Goal: Task Accomplishment & Management: Use online tool/utility

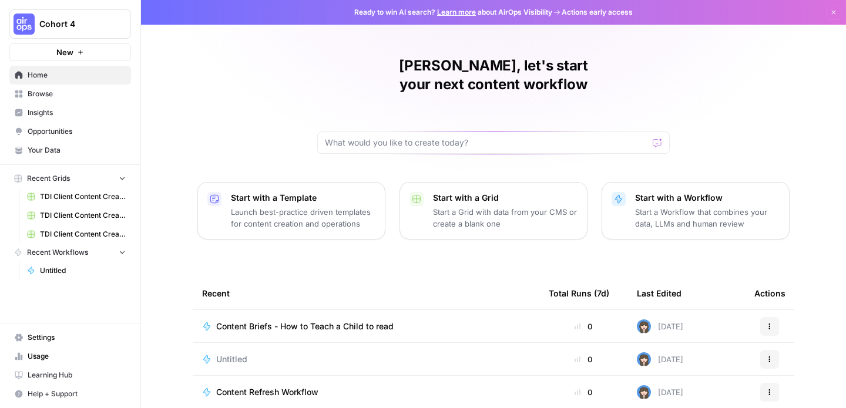
scroll to position [132, 0]
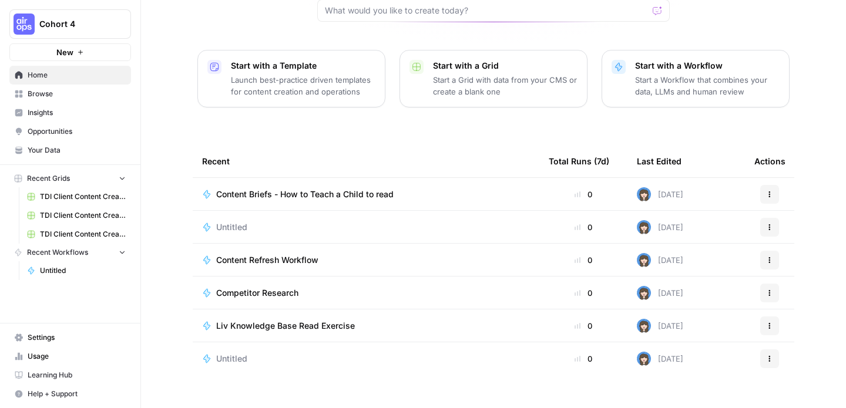
click at [328, 189] on span "Content Briefs - How to Teach a Child to read" at bounding box center [304, 195] width 177 height 12
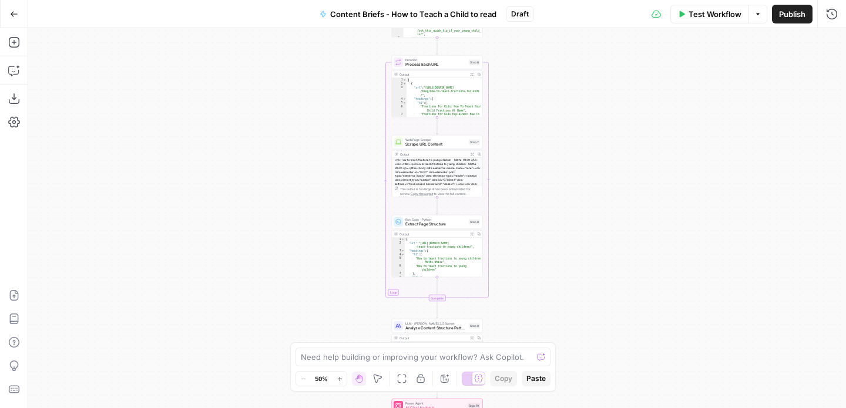
scroll to position [112, 0]
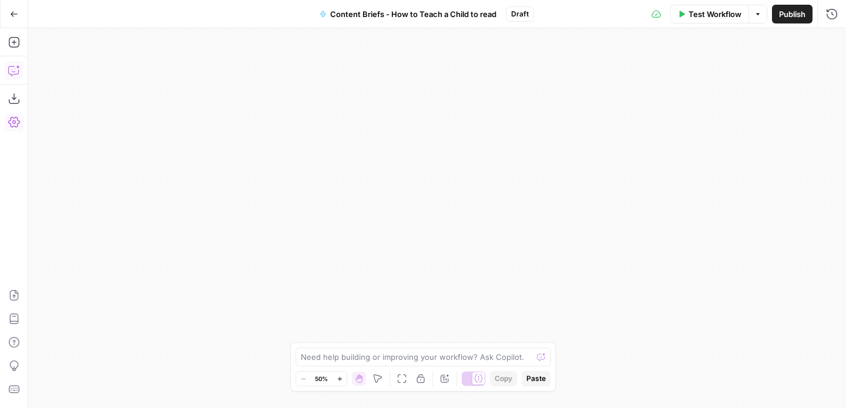
click at [11, 68] on icon "button" at bounding box center [14, 71] width 12 height 12
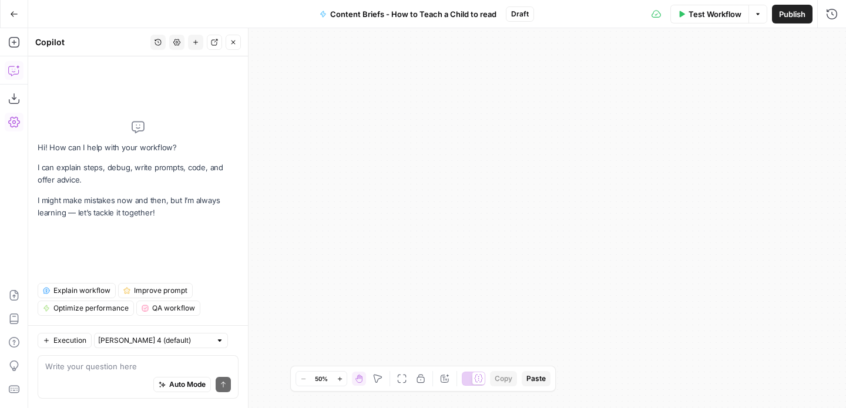
drag, startPoint x: 480, startPoint y: 184, endPoint x: 798, endPoint y: 442, distance: 409.2
click at [798, 408] on html "Cohort 4 New Home Browse Insights Opportunities Your Data Recent Grids TDI Clie…" at bounding box center [423, 204] width 846 height 408
click at [12, 43] on icon "button" at bounding box center [14, 42] width 12 height 12
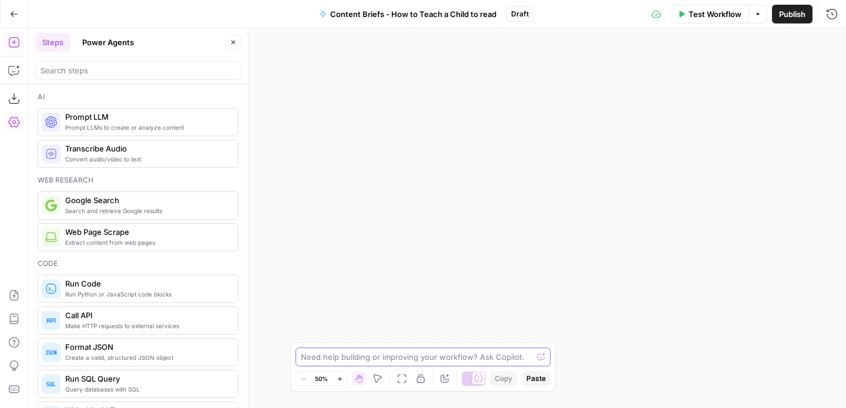
drag, startPoint x: 416, startPoint y: 81, endPoint x: 426, endPoint y: 442, distance: 361.3
click at [426, 408] on html "Cohort 4 New Home Browse Insights Opportunities Your Data Recent Grids TDI Clie…" at bounding box center [423, 204] width 846 height 408
drag, startPoint x: 454, startPoint y: 244, endPoint x: 450, endPoint y: 306, distance: 61.8
click at [450, 306] on div "Workflow Set Inputs Inputs Power Agent SERP Analysis Step 4 Output Expand Outpu…" at bounding box center [437, 218] width 818 height 380
click at [93, 73] on input "search" at bounding box center [138, 71] width 195 height 12
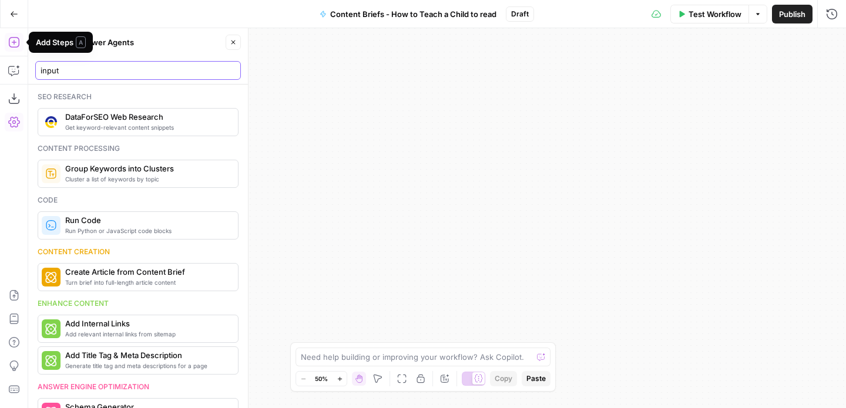
type input "input"
click at [12, 42] on icon "button" at bounding box center [13, 42] width 11 height 11
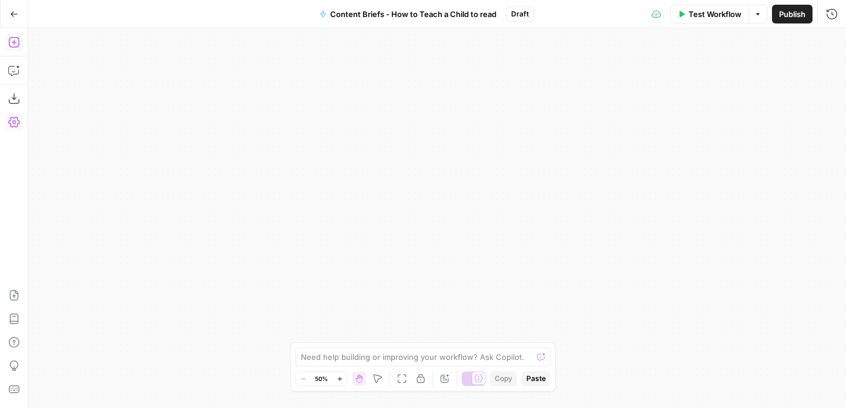
click at [12, 42] on icon "button" at bounding box center [13, 42] width 11 height 11
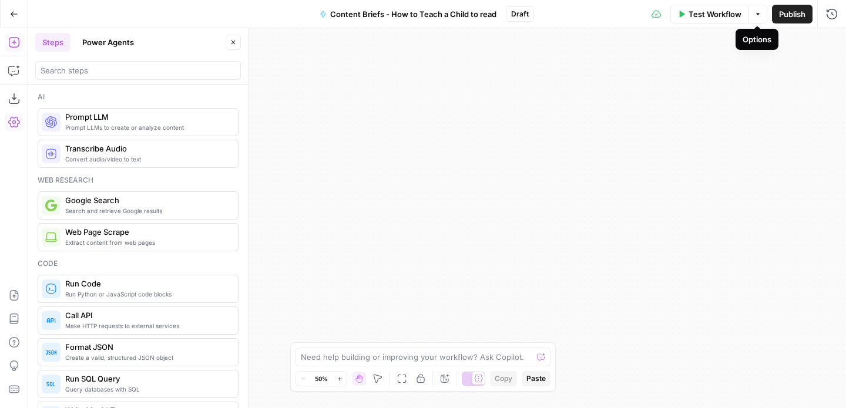
click at [758, 17] on button "Options" at bounding box center [757, 14] width 19 height 19
drag, startPoint x: 601, startPoint y: 152, endPoint x: 600, endPoint y: 300, distance: 148.0
click at [600, 300] on div "Workflow Set Inputs Inputs Power Agent SERP Analysis Step 4 Output Expand Outpu…" at bounding box center [437, 218] width 818 height 380
click at [500, 185] on div "Workflow Set Inputs Inputs Power Agent SERP Analysis Step 4 Output Expand Outpu…" at bounding box center [437, 218] width 818 height 380
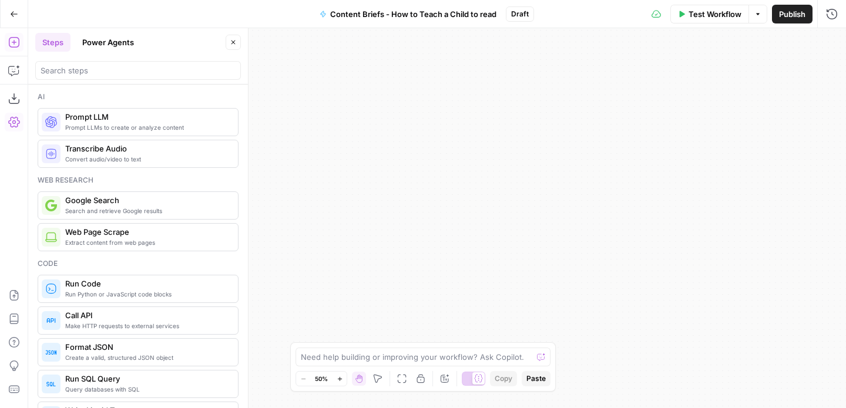
click at [356, 379] on icon "button" at bounding box center [358, 379] width 6 height 6
drag, startPoint x: 373, startPoint y: 270, endPoint x: 627, endPoint y: 42, distance: 341.9
click at [627, 42] on div "Workflow Set Inputs Inputs Power Agent SERP Analysis Step 4 Output Expand Outpu…" at bounding box center [437, 218] width 818 height 380
drag, startPoint x: 657, startPoint y: 164, endPoint x: 471, endPoint y: 224, distance: 195.6
click at [758, 162] on div "Workflow Set Inputs Inputs Power Agent SERP Analysis Step 4 Output Expand Outpu…" at bounding box center [437, 218] width 818 height 380
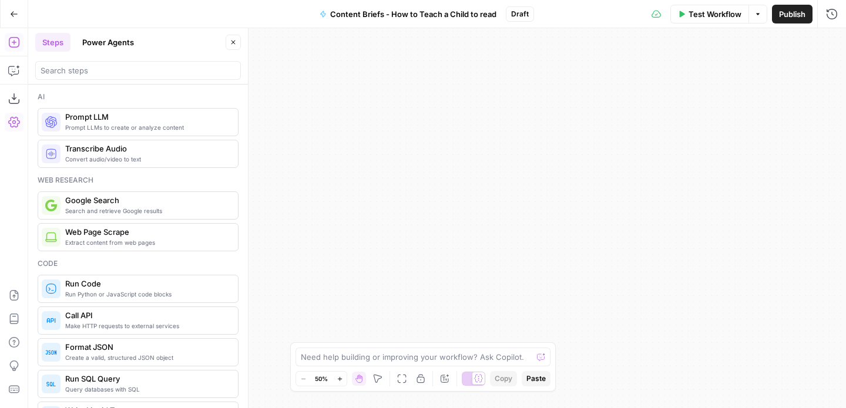
drag, startPoint x: 485, startPoint y: 109, endPoint x: 485, endPoint y: 240, distance: 130.4
click at [484, 105] on div "Workflow Set Inputs Inputs Power Agent SERP Analysis Step 4 Output Expand Outpu…" at bounding box center [437, 218] width 818 height 380
drag, startPoint x: 479, startPoint y: 105, endPoint x: 475, endPoint y: 211, distance: 106.4
click at [479, 101] on div "Workflow Set Inputs Inputs Power Agent SERP Analysis Step 4 Output Expand Outpu…" at bounding box center [437, 218] width 818 height 380
drag, startPoint x: 484, startPoint y: 317, endPoint x: 480, endPoint y: 169, distance: 148.1
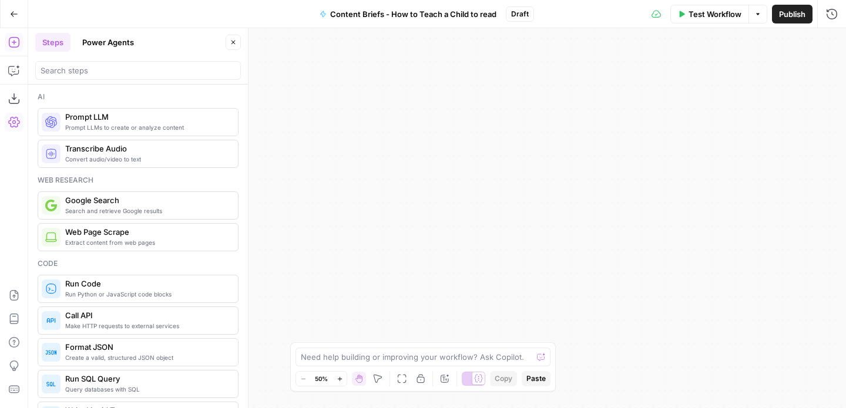
click at [480, 169] on div "Workflow Set Inputs Inputs Power Agent SERP Analysis Step 4 Output Expand Outpu…" at bounding box center [437, 218] width 818 height 380
drag, startPoint x: 428, startPoint y: 339, endPoint x: 444, endPoint y: 160, distance: 179.8
click at [444, 160] on div "Workflow Set Inputs Inputs Power Agent SERP Analysis Step 4 Output Expand Outpu…" at bounding box center [437, 218] width 818 height 380
click at [460, 115] on div "Workflow Set Inputs Inputs Power Agent SERP Analysis Step 4 Output Expand Outpu…" at bounding box center [437, 218] width 818 height 380
click at [11, 8] on button "Go Back" at bounding box center [14, 14] width 21 height 21
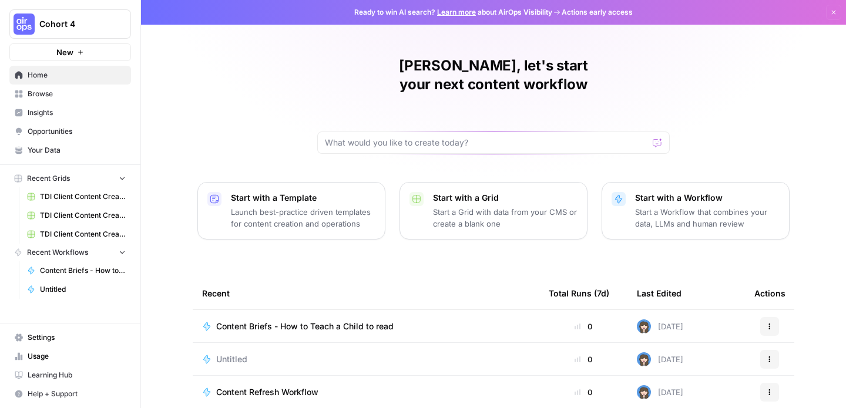
click at [302, 321] on span "Content Briefs - How to Teach a Child to read" at bounding box center [304, 327] width 177 height 12
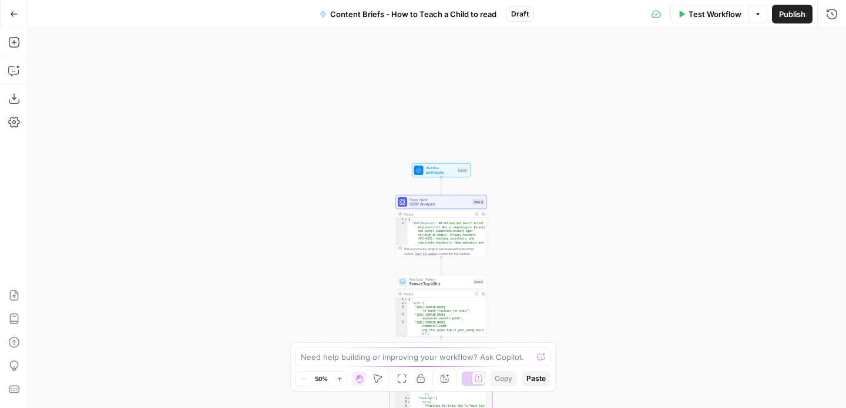
drag, startPoint x: 549, startPoint y: 250, endPoint x: 544, endPoint y: 375, distance: 125.2
click at [544, 375] on body "Cohort 4 New Home Browse Insights Opportunities Your Data Recent Grids TDI Clie…" at bounding box center [423, 204] width 846 height 408
click at [439, 170] on span "Set Inputs" at bounding box center [440, 173] width 29 height 6
click at [712, 228] on span "Add Field" at bounding box center [714, 226] width 34 height 12
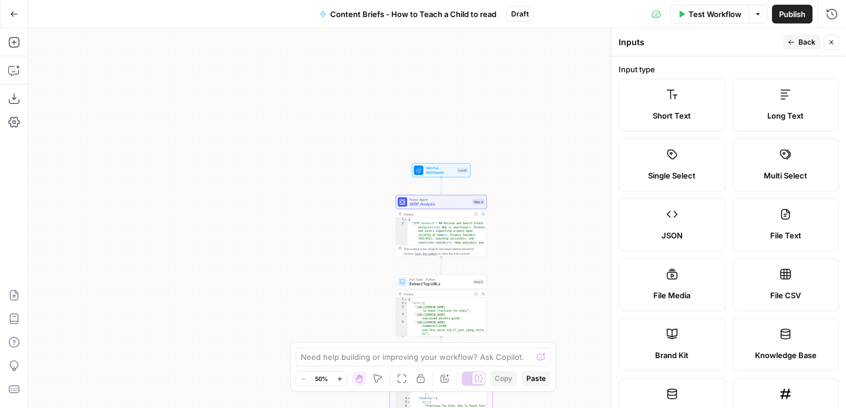
click at [791, 227] on label "File Text" at bounding box center [785, 225] width 107 height 53
type textarea "Supports .pdf, .txt, .docx, .md file types"
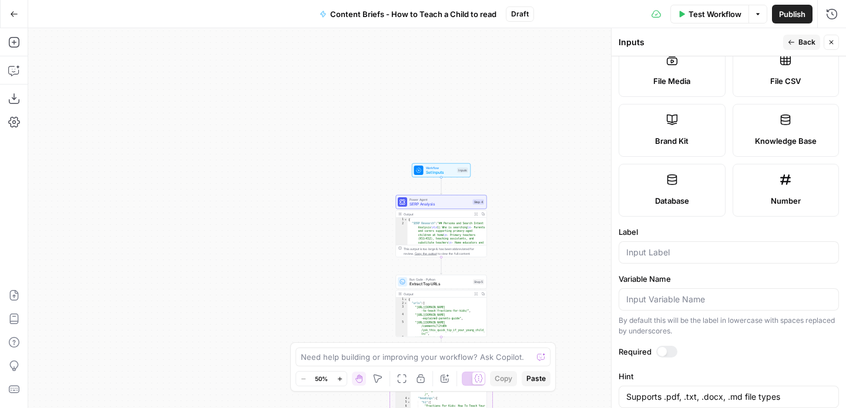
scroll to position [215, 0]
click at [695, 261] on div at bounding box center [728, 252] width 220 height 22
type input "User Persona"
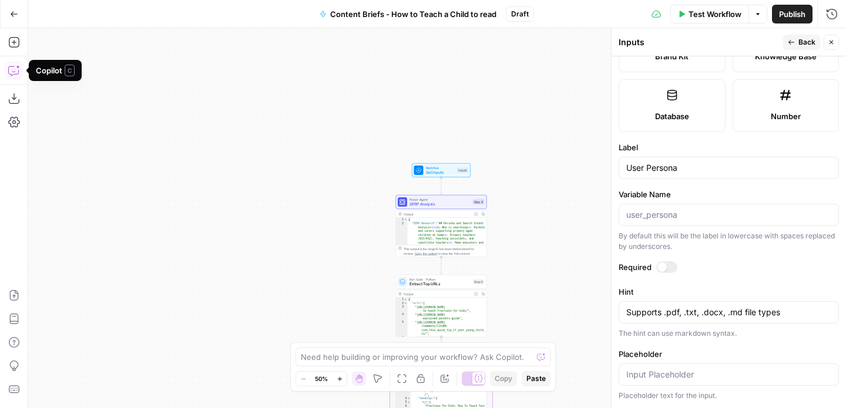
click at [14, 71] on icon "button" at bounding box center [14, 71] width 12 height 12
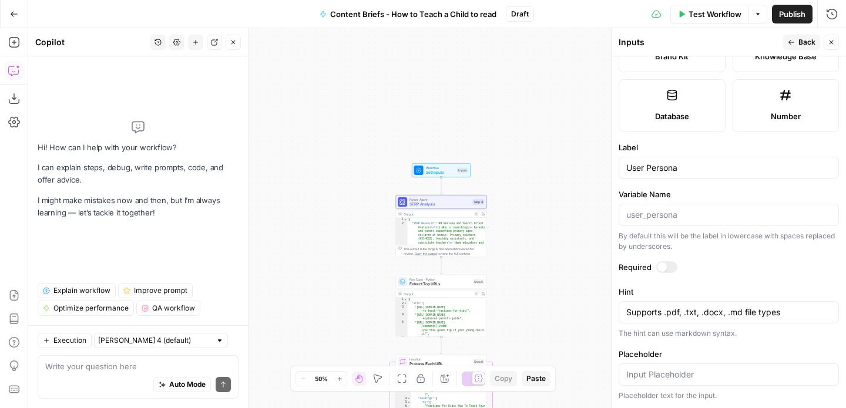
click at [107, 372] on textarea at bounding box center [138, 367] width 186 height 12
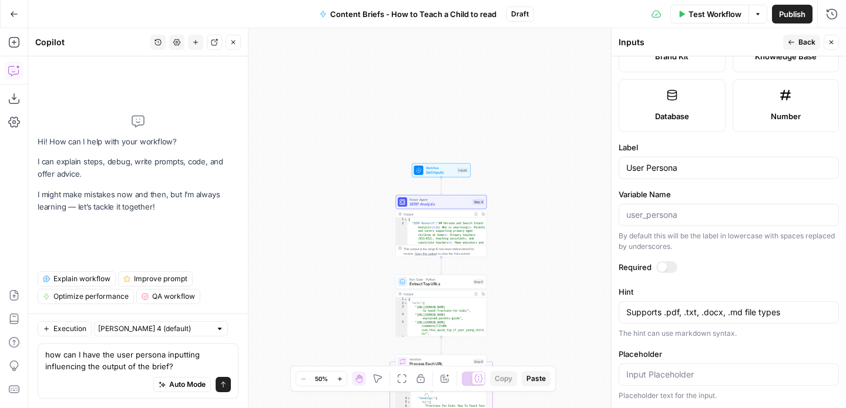
type textarea "how can I have the user persona inputting influencing the output of the brief?"
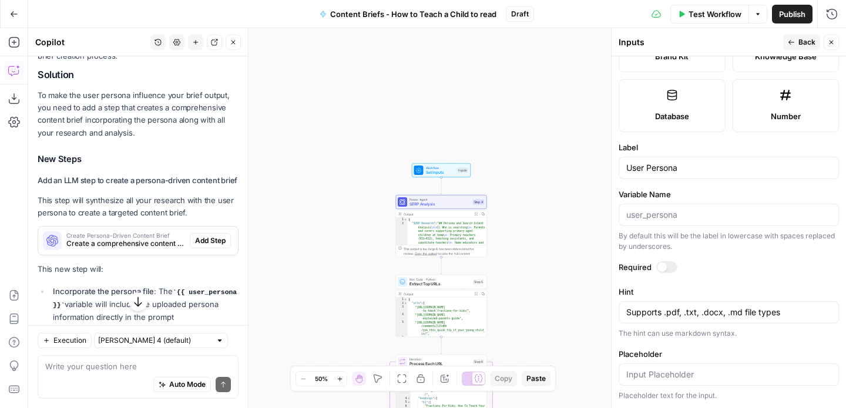
scroll to position [200, 0]
click at [133, 248] on span "Create a comprehensive content brief that incorporates user persona insights wi…" at bounding box center [125, 242] width 119 height 11
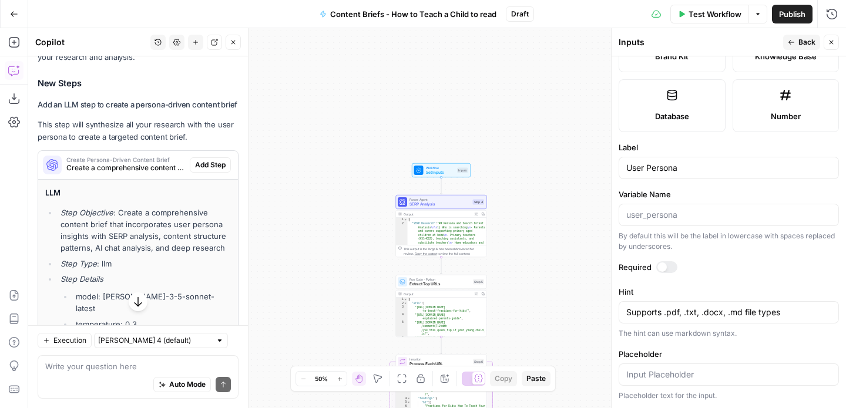
scroll to position [287, 0]
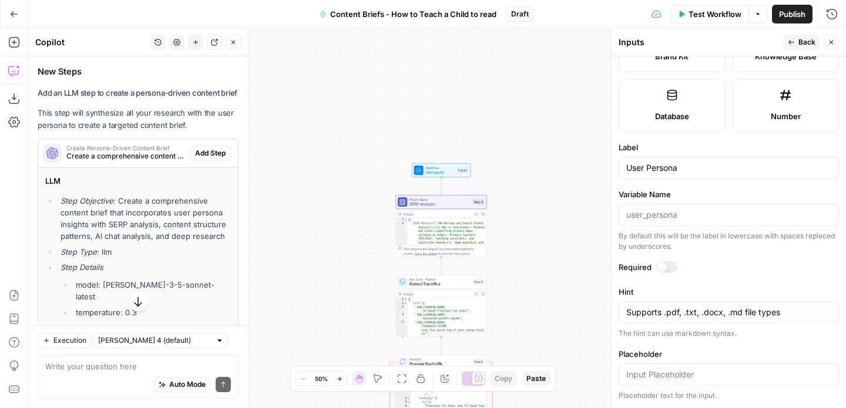
click at [204, 159] on span "Add Step" at bounding box center [210, 153] width 31 height 11
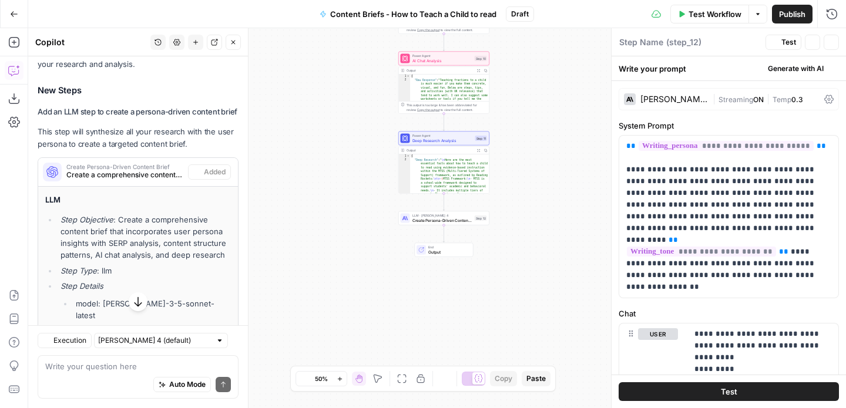
scroll to position [305, 0]
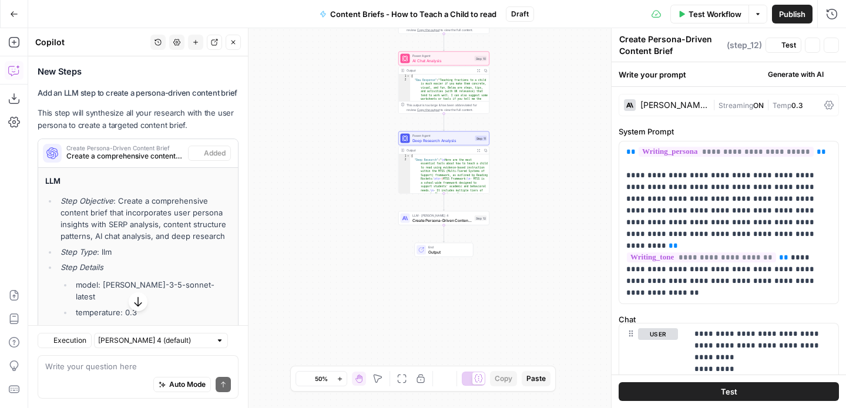
type textarea "Create Persona-Driven Content Brief"
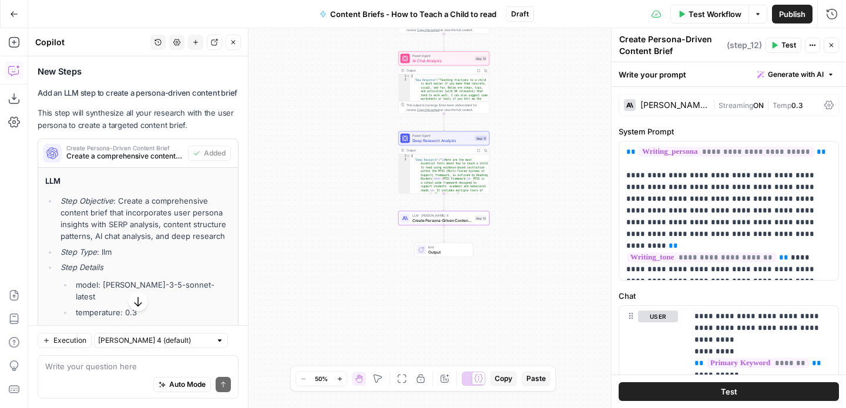
scroll to position [398, 0]
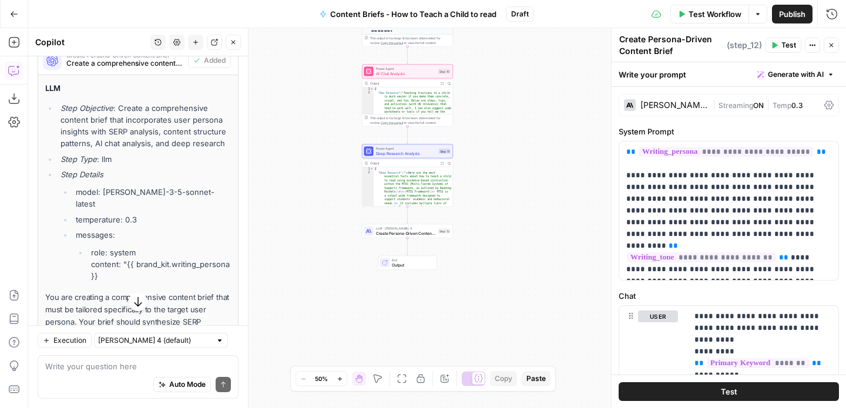
drag, startPoint x: 526, startPoint y: 130, endPoint x: 489, endPoint y: 143, distance: 39.7
click at [489, 143] on div "Workflow Set Inputs Inputs Power Agent SERP Analysis Step 4 Output Expand Outpu…" at bounding box center [437, 218] width 818 height 380
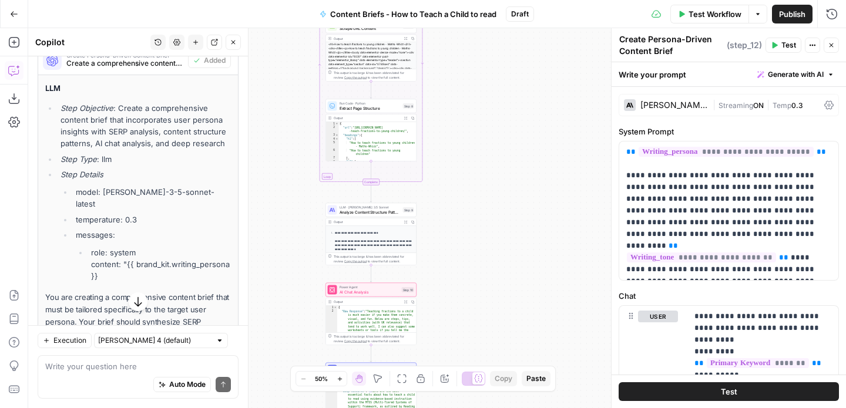
click at [446, 311] on div "Workflow Set Inputs Inputs Power Agent SERP Analysis Step 4 Output Expand Outpu…" at bounding box center [437, 218] width 818 height 380
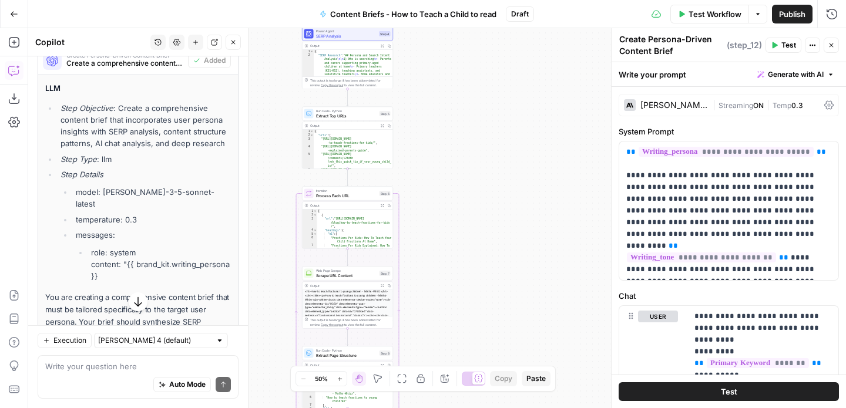
drag, startPoint x: 500, startPoint y: 165, endPoint x: 478, endPoint y: 389, distance: 224.9
click at [478, 408] on html "Cohort 4 New Home Browse Insights Opportunities Your Data Recent Grids TDI Clie…" at bounding box center [423, 204] width 846 height 408
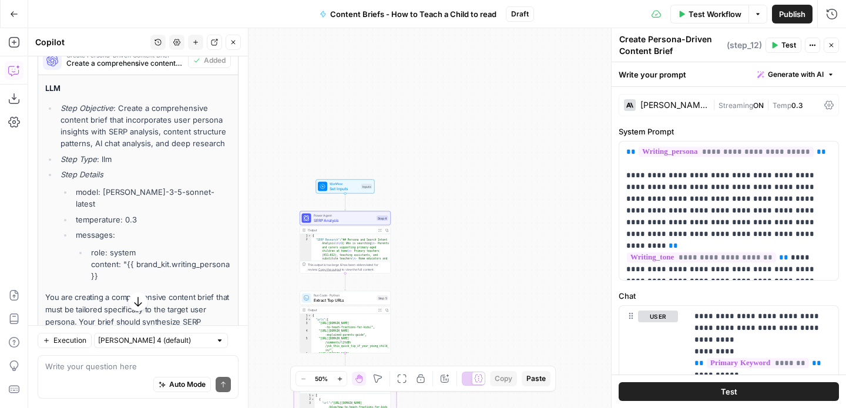
drag, startPoint x: 477, startPoint y: 305, endPoint x: 496, endPoint y: 1, distance: 304.2
click at [496, 1] on div "Go Back Content Briefs - How to Teach a Child to read Draft Test Workflow Optio…" at bounding box center [423, 204] width 846 height 408
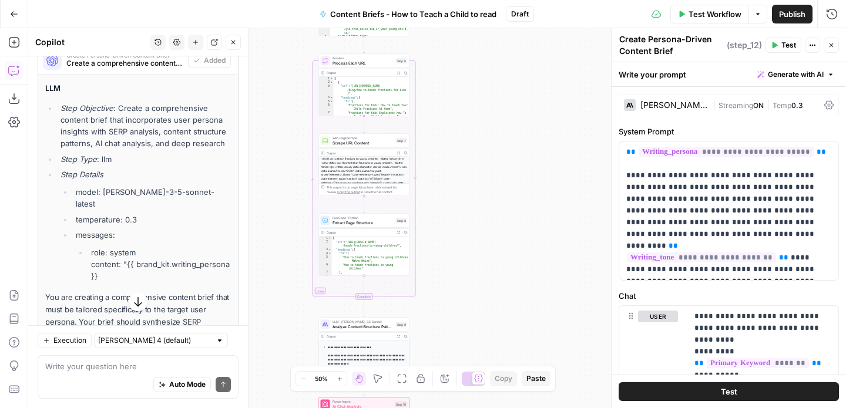
click at [15, 18] on button "Go Back" at bounding box center [14, 14] width 21 height 21
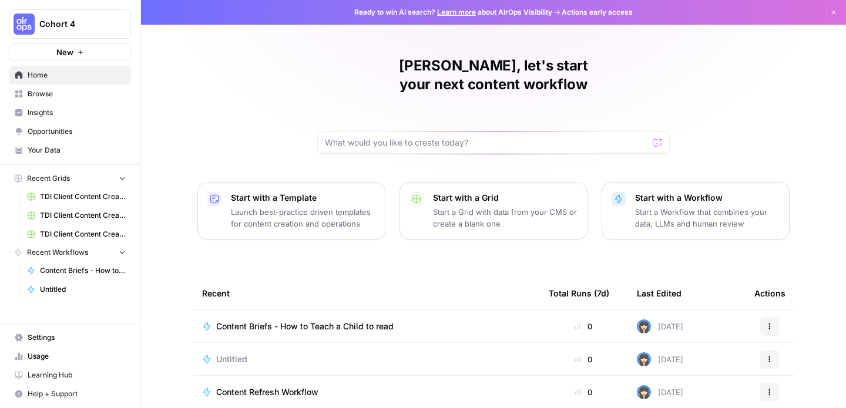
click at [49, 99] on span "Browse" at bounding box center [77, 94] width 98 height 11
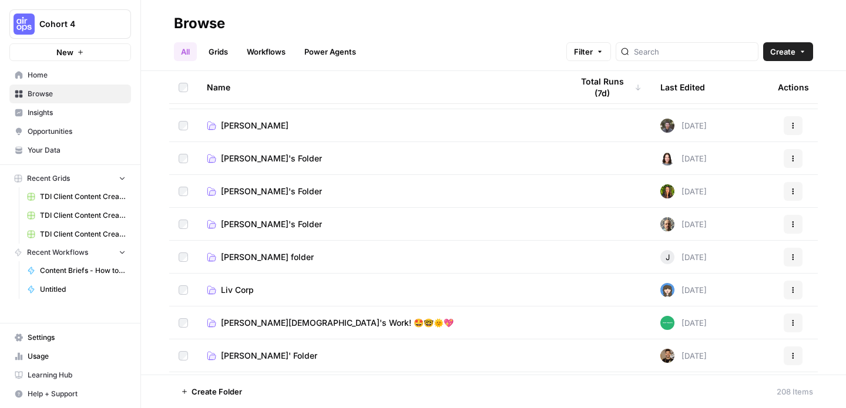
scroll to position [356, 0]
click at [244, 294] on span "Liv Corp" at bounding box center [237, 291] width 33 height 12
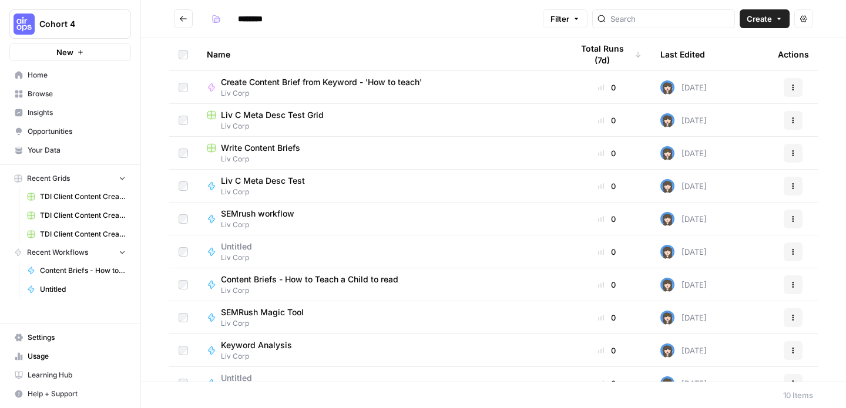
click at [338, 85] on span "Create Content Brief from Keyword - 'How to teach'" at bounding box center [321, 82] width 201 height 12
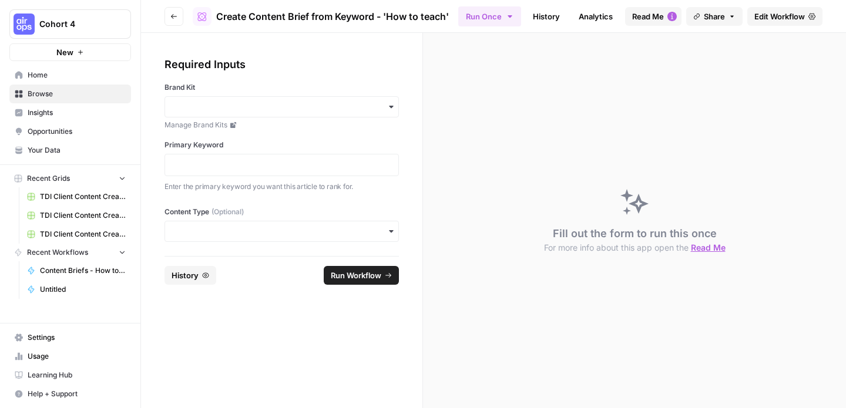
click at [662, 15] on span "Read Me" at bounding box center [648, 17] width 32 height 12
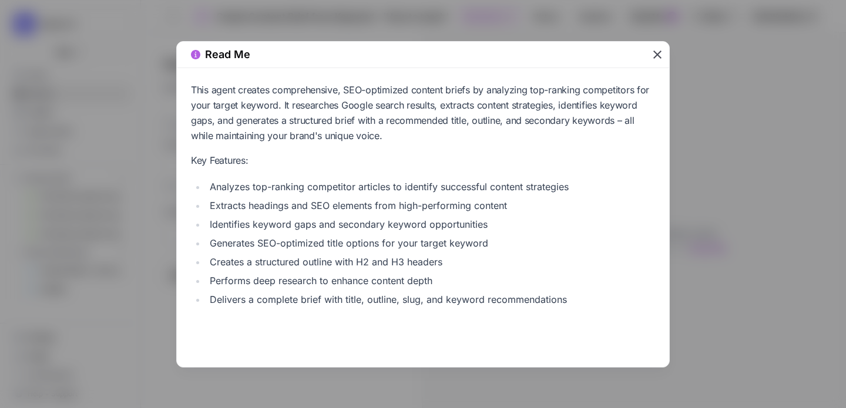
click at [655, 52] on icon "button" at bounding box center [657, 55] width 8 height 8
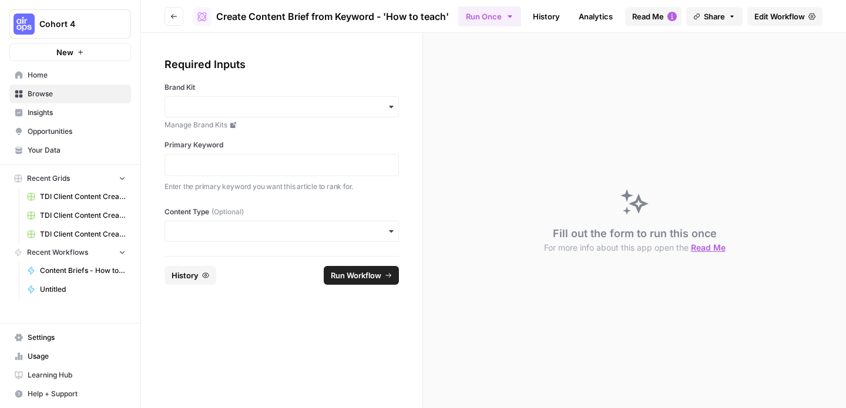
click at [785, 19] on span "Edit Workflow" at bounding box center [779, 17] width 51 height 12
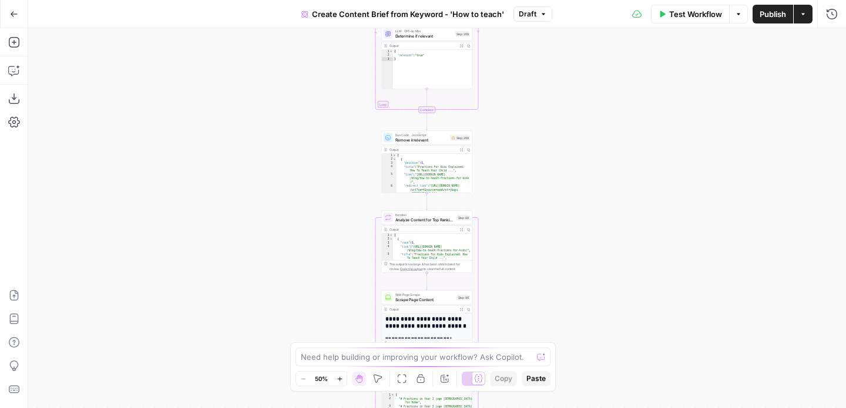
drag, startPoint x: 561, startPoint y: 320, endPoint x: 563, endPoint y: 406, distance: 86.9
click at [563, 406] on div "Workflow Set Inputs Inputs Google Search Perform Google Search Step 51 Output E…" at bounding box center [437, 218] width 818 height 380
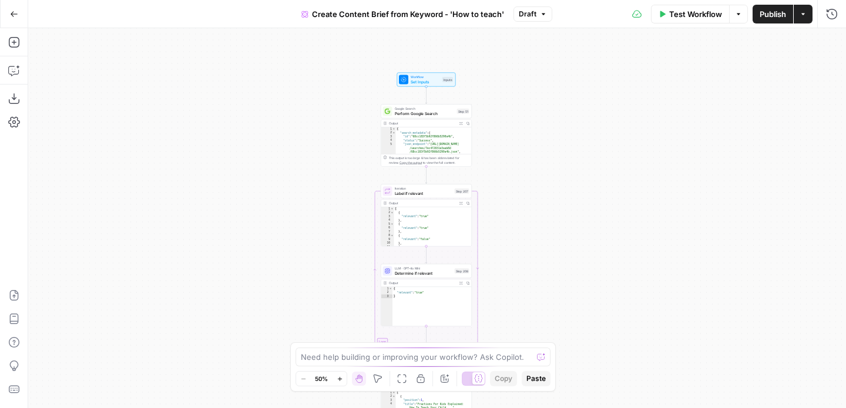
drag, startPoint x: 551, startPoint y: 114, endPoint x: 551, endPoint y: 352, distance: 237.9
click at [551, 352] on body "Cohort 4 New Home Browse Insights Opportunities Your Data Recent Grids TDI Clie…" at bounding box center [423, 204] width 846 height 408
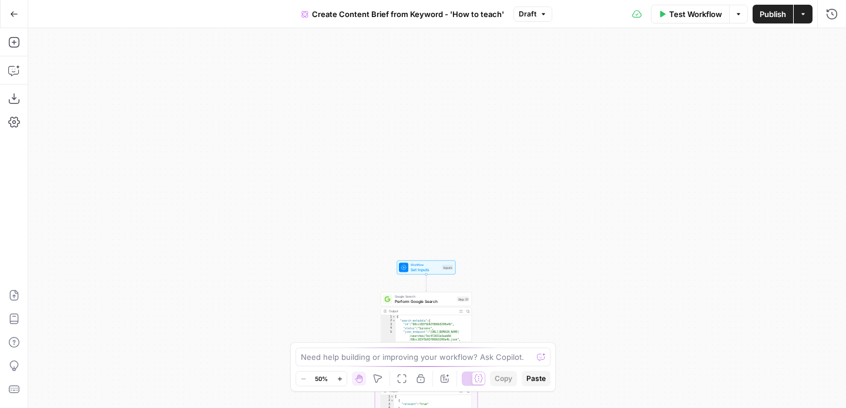
click at [546, 310] on div "Workflow Set Inputs Inputs Google Search Perform Google Search Step 51 Output E…" at bounding box center [437, 218] width 818 height 380
click at [438, 267] on span "Set Inputs" at bounding box center [423, 268] width 29 height 6
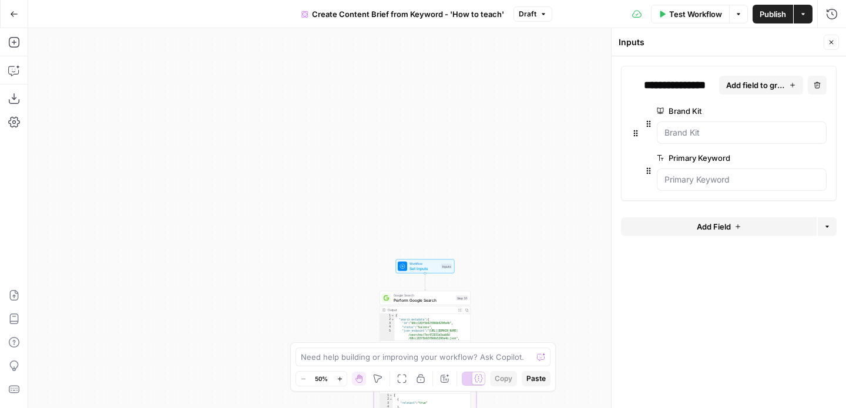
click at [718, 231] on span "Add Field" at bounding box center [714, 227] width 34 height 12
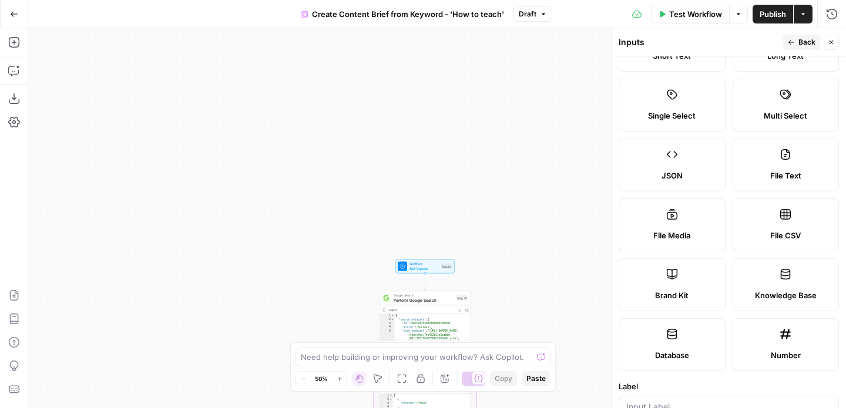
scroll to position [68, 0]
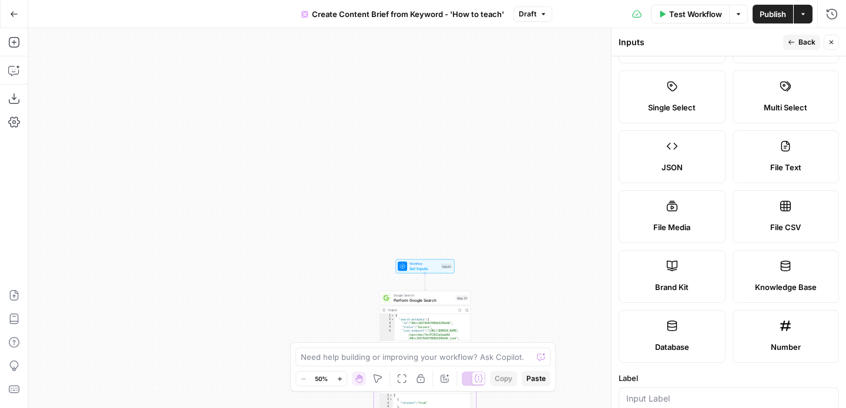
click at [801, 159] on label "File Text" at bounding box center [785, 156] width 107 height 53
type textarea "Supports .pdf, .txt, .docx, .md file types"
click at [669, 394] on input "Label" at bounding box center [728, 399] width 205 height 12
type input "User Persona"
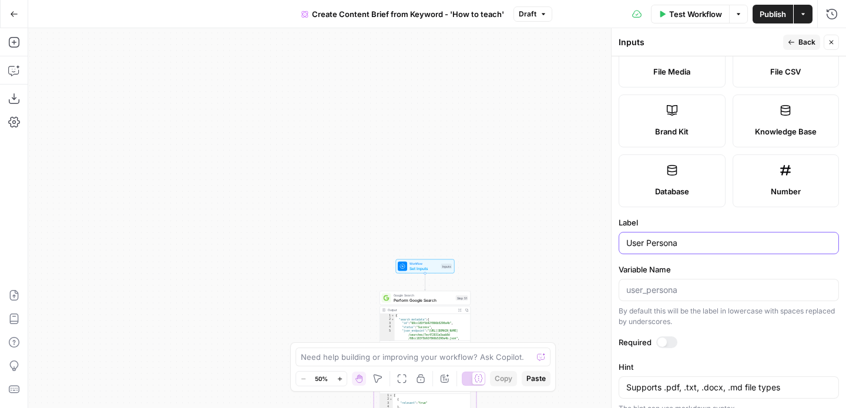
scroll to position [299, 0]
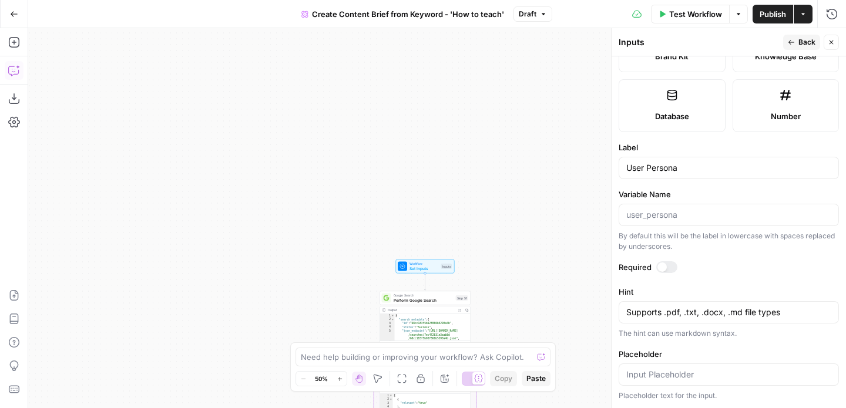
click at [14, 70] on icon "button" at bounding box center [14, 71] width 12 height 12
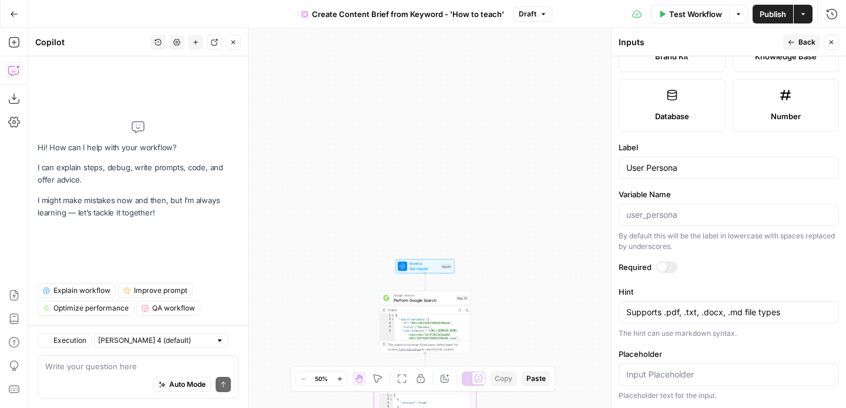
click at [100, 364] on textarea at bounding box center [138, 367] width 186 height 12
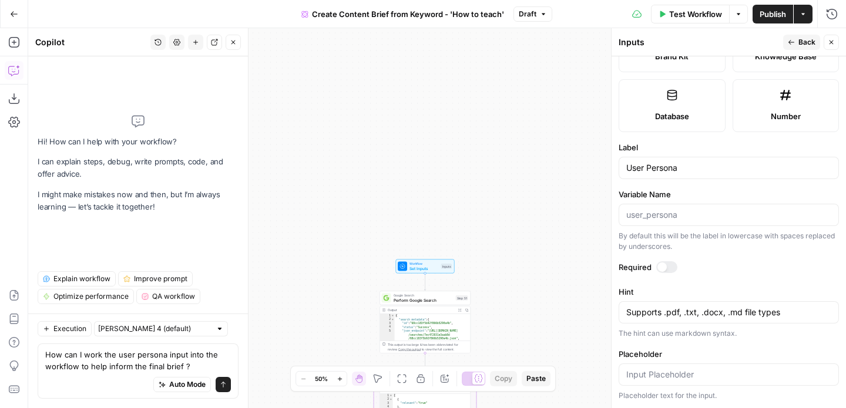
type textarea "How can I work the user persona input into the workflow to help inform the fina…"
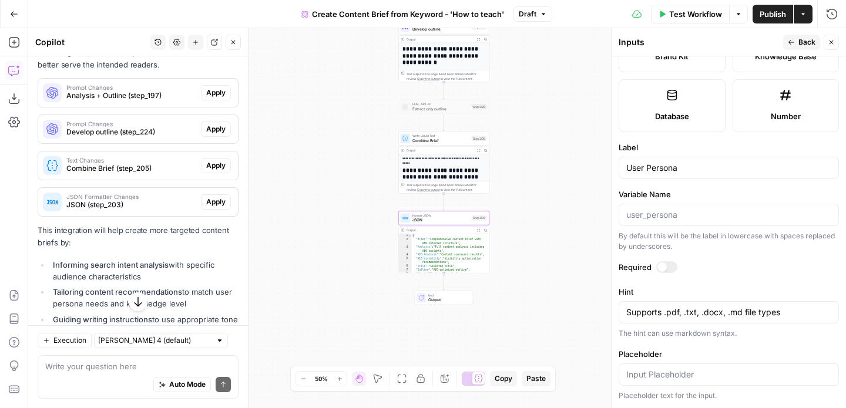
scroll to position [106, 0]
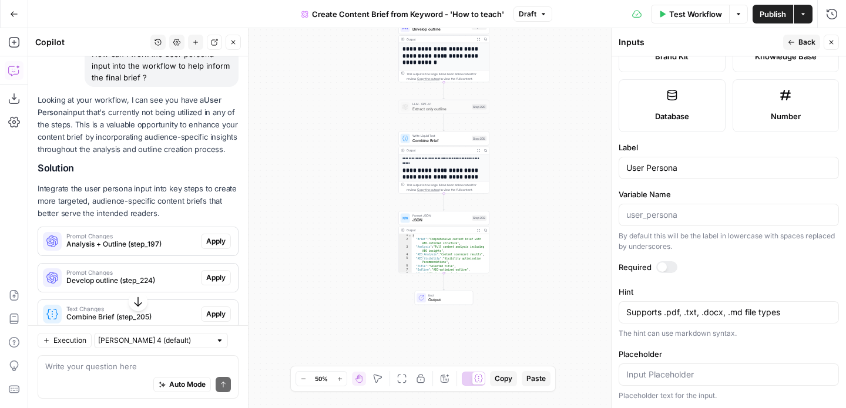
click at [219, 244] on span "Apply" at bounding box center [215, 241] width 19 height 11
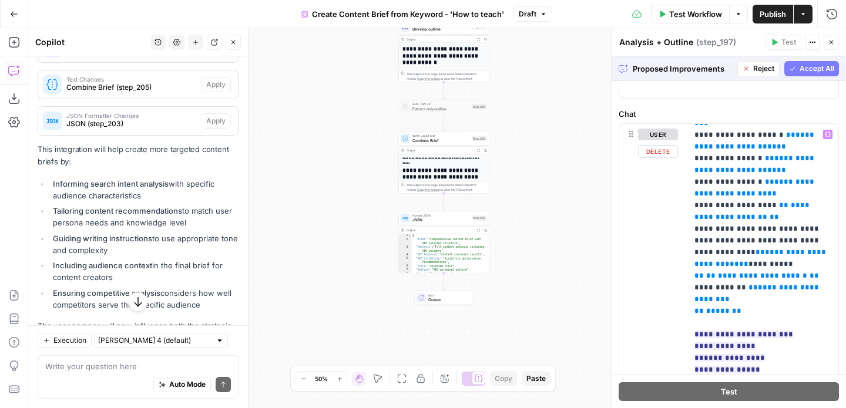
scroll to position [157, 0]
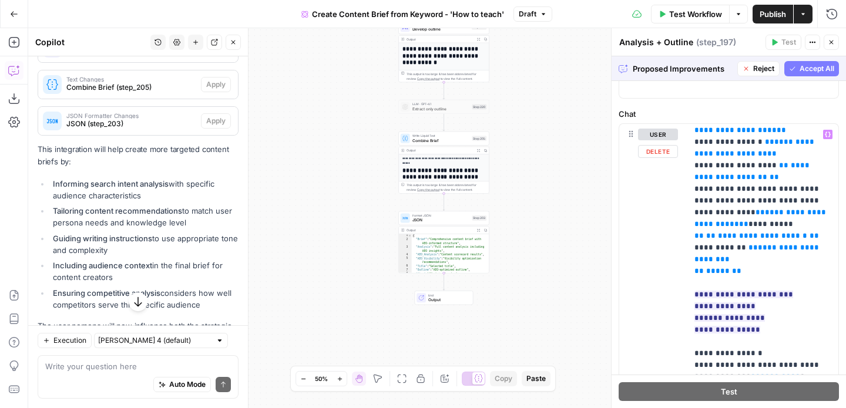
click at [800, 69] on span "Accept All" at bounding box center [816, 68] width 35 height 11
click at [797, 68] on div "Proposed Improvements Reject Accept All" at bounding box center [728, 68] width 234 height 25
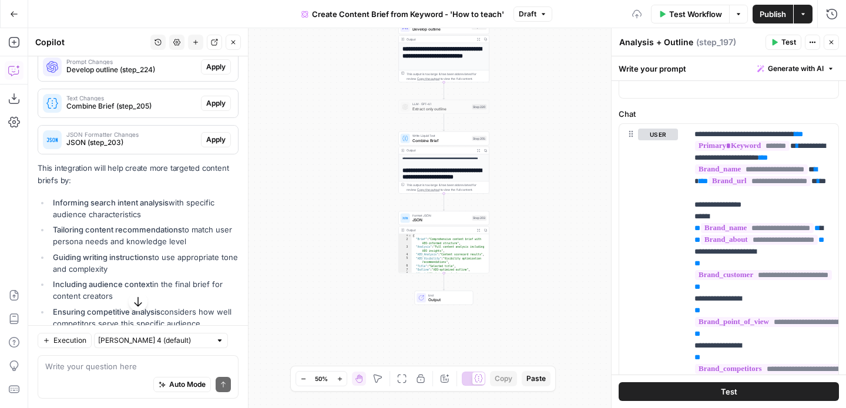
scroll to position [0, 0]
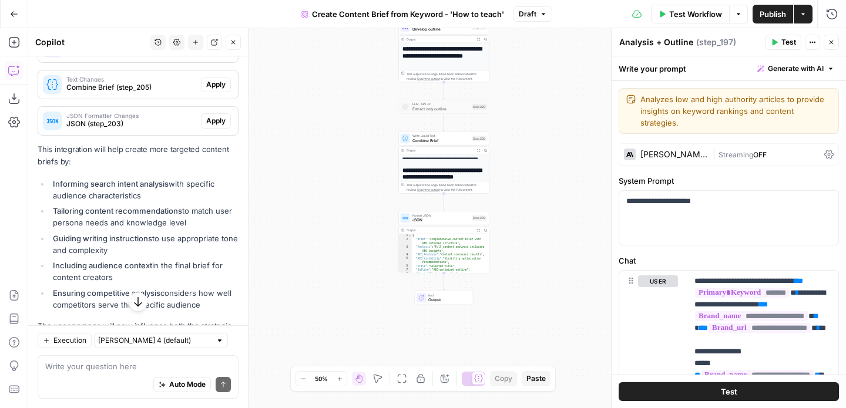
click at [699, 12] on span "Test Workflow" at bounding box center [695, 14] width 53 height 12
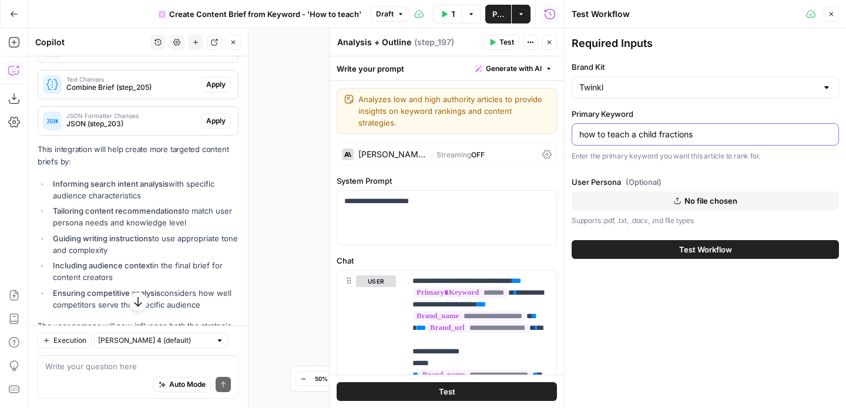
click at [654, 137] on input "how to teach a child fractions" at bounding box center [705, 135] width 252 height 12
click at [674, 137] on input "how to teach a child fractions" at bounding box center [705, 135] width 252 height 12
type input "how to teach a child to read"
click at [684, 203] on span "No file chosen" at bounding box center [710, 201] width 53 height 12
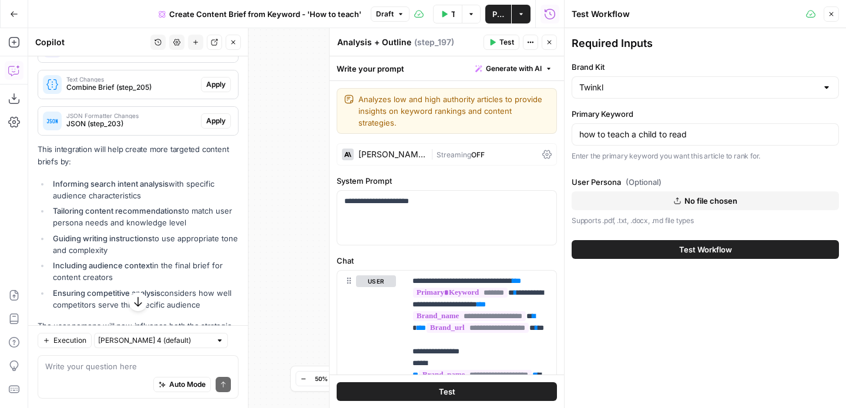
click at [682, 200] on button "No file chosen" at bounding box center [704, 200] width 267 height 19
click at [686, 201] on span "No file chosen" at bounding box center [710, 201] width 53 height 12
click at [711, 254] on span "Test Workflow" at bounding box center [705, 250] width 53 height 12
